Goal: Task Accomplishment & Management: Manage account settings

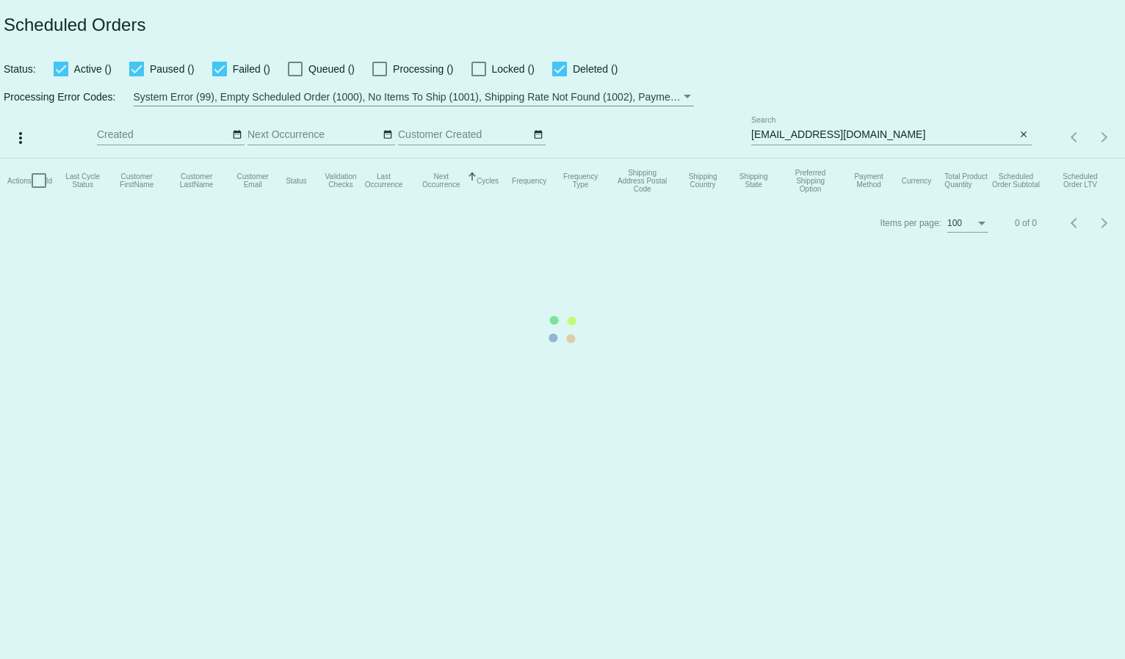
click at [771, 159] on mat-table "Actions Id Last Cycle Status Customer FirstName Customer LastName Customer Emai…" at bounding box center [562, 181] width 1125 height 44
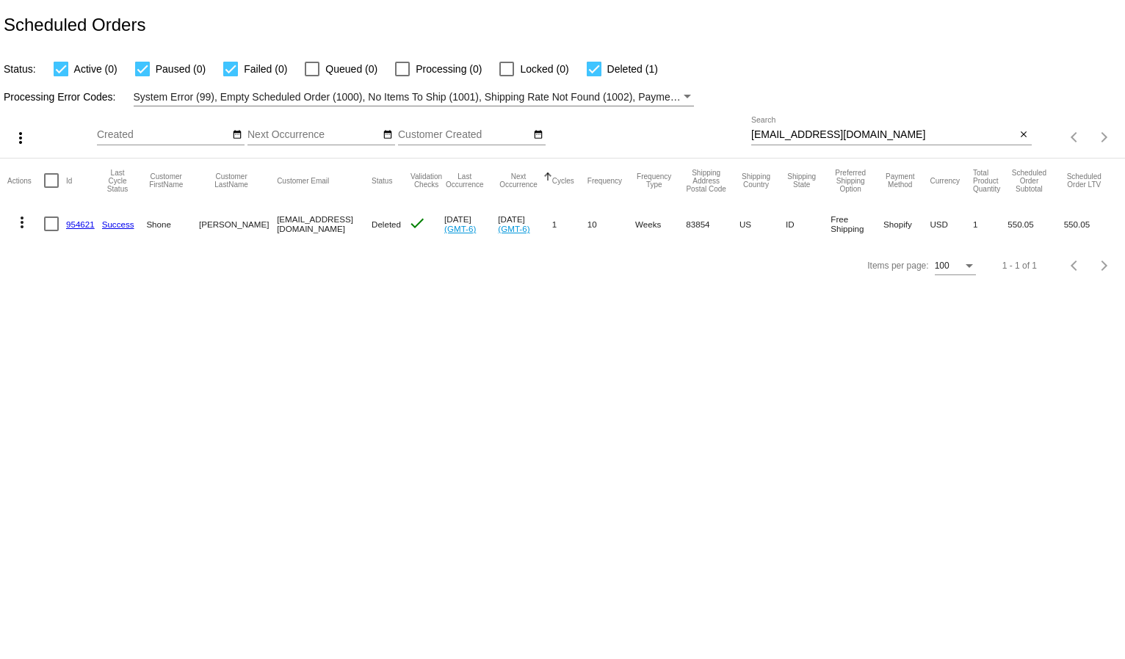
click at [774, 136] on input "shoneheiss@yahoo.com" at bounding box center [883, 135] width 265 height 12
